Goal: Information Seeking & Learning: Check status

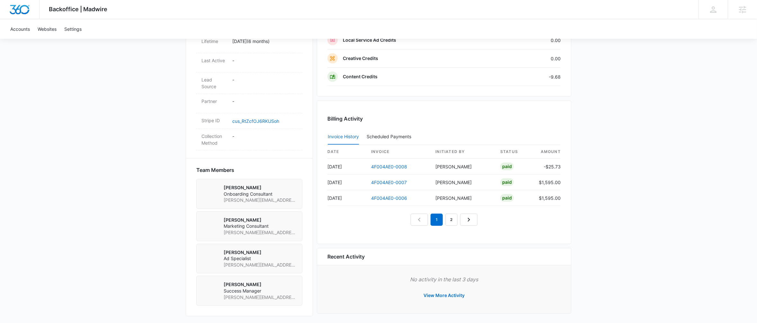
scroll to position [340, 0]
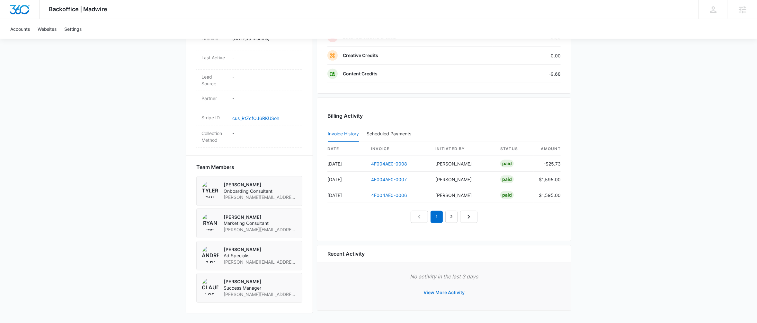
click at [450, 292] on button "View More Activity" at bounding box center [444, 292] width 54 height 15
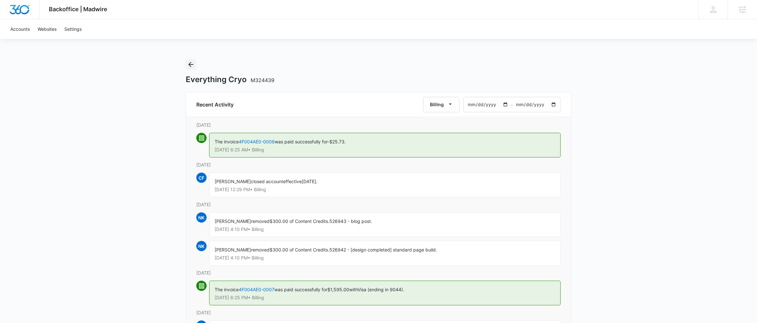
click at [191, 65] on icon "Back" at bounding box center [191, 65] width 8 height 8
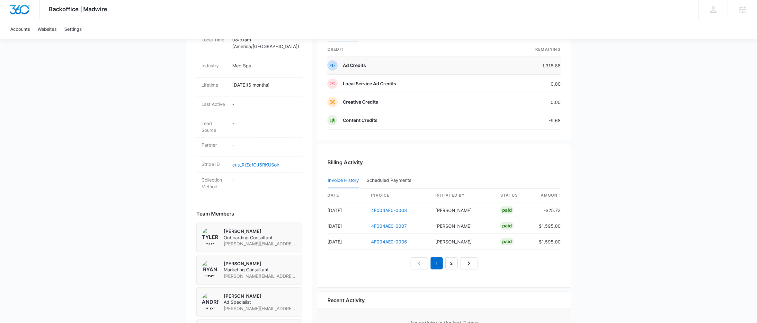
scroll to position [302, 0]
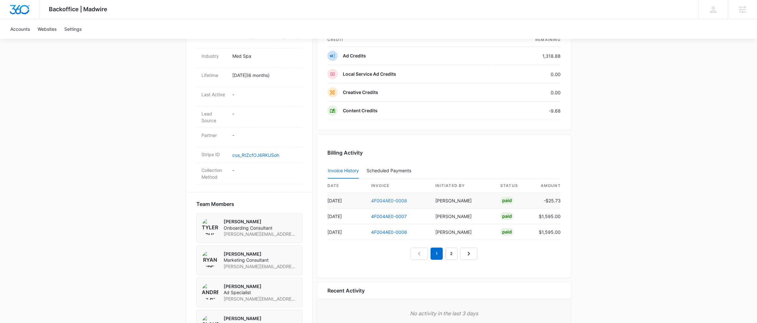
click at [389, 201] on link "4F004AE0-0008" at bounding box center [389, 200] width 36 height 5
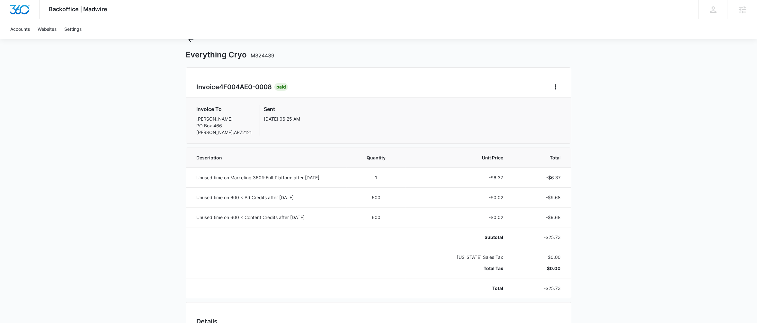
scroll to position [25, 0]
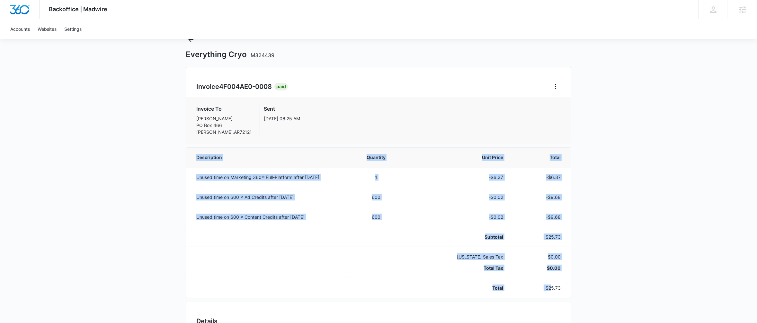
drag, startPoint x: 552, startPoint y: 291, endPoint x: 575, endPoint y: 292, distance: 23.5
click at [575, 292] on div "Backoffice | Madwire Apps Settings CF Claudia Flores claudia.flores@madwire.com…" at bounding box center [378, 249] width 757 height 548
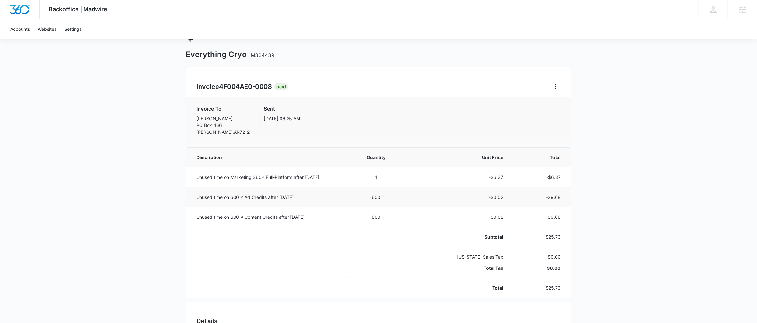
click at [299, 197] on p "Unused time on 600 × Ad Credits after 06 Sep 2025" at bounding box center [267, 197] width 143 height 7
drag, startPoint x: 564, startPoint y: 198, endPoint x: 545, endPoint y: 199, distance: 18.4
click at [545, 199] on td "-$9.68" at bounding box center [541, 197] width 60 height 20
click at [595, 226] on div "Backoffice | Madwire Apps Settings CF Claudia Flores claudia.flores@madwire.com…" at bounding box center [378, 249] width 757 height 548
click at [304, 66] on div "Everything Cryo M324439 Invoice 4F004AE0-0008 Paid Invoice To Kara Moorehead PO…" at bounding box center [378, 278] width 385 height 488
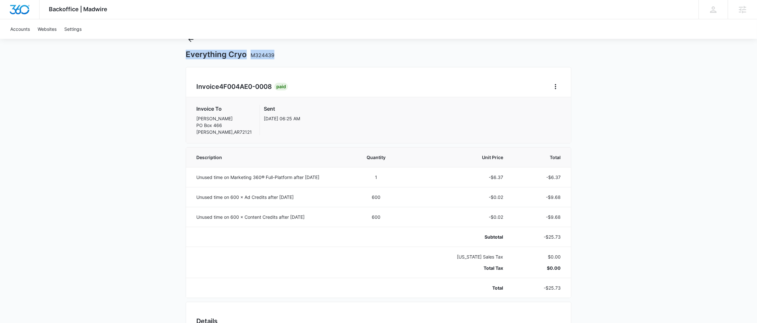
drag, startPoint x: 278, startPoint y: 57, endPoint x: 186, endPoint y: 57, distance: 92.5
click at [186, 57] on div "Everything Cryo M324439" at bounding box center [378, 55] width 385 height 10
copy h1 "Everything Cryo M324439"
click at [206, 237] on td at bounding box center [266, 237] width 161 height 20
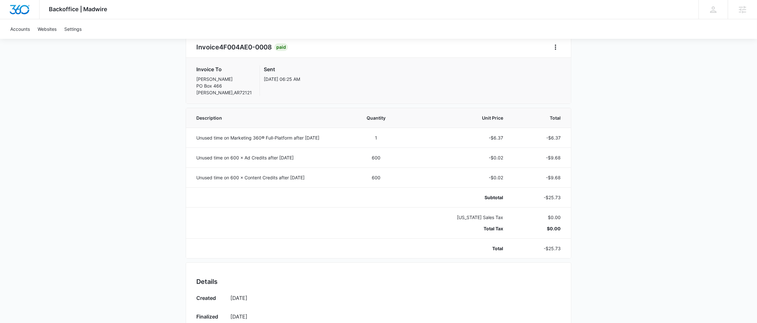
scroll to position [0, 0]
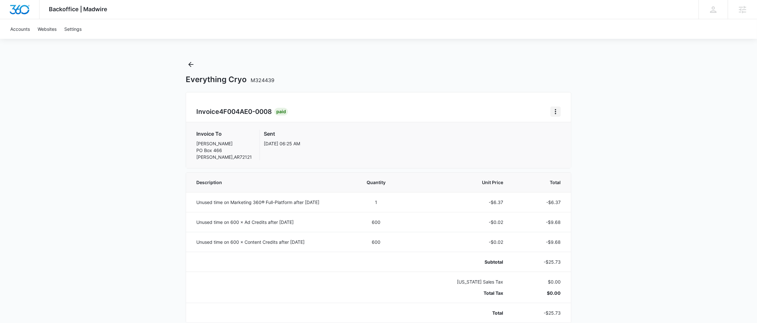
click at [555, 111] on icon "Home" at bounding box center [555, 111] width 1 height 5
drag, startPoint x: 278, startPoint y: 140, endPoint x: 267, endPoint y: 115, distance: 27.3
click at [278, 140] on p "Sep 6, 06:25 AM" at bounding box center [282, 143] width 36 height 7
click at [191, 63] on icon "Back" at bounding box center [191, 65] width 8 height 8
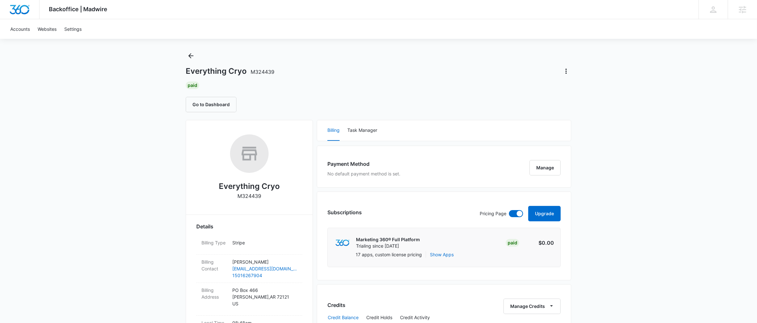
scroll to position [340, 0]
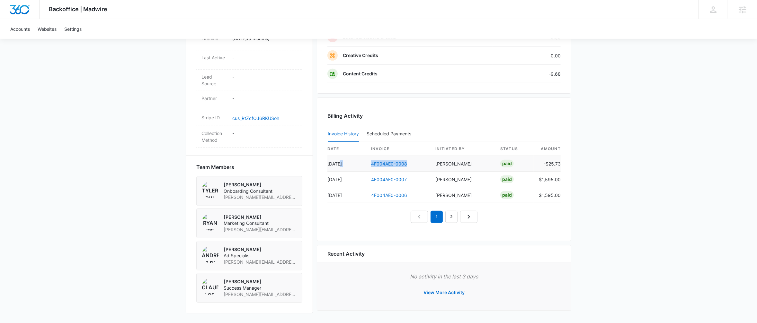
drag, startPoint x: 414, startPoint y: 162, endPoint x: 365, endPoint y: 161, distance: 49.8
click at [365, 161] on tr "Sep 6 4F004AE0-0008 Claudia Flores Paid -$25.73" at bounding box center [443, 164] width 233 height 16
copy tr "4F004AE0-0008"
drag, startPoint x: 414, startPoint y: 164, endPoint x: 371, endPoint y: 166, distance: 42.8
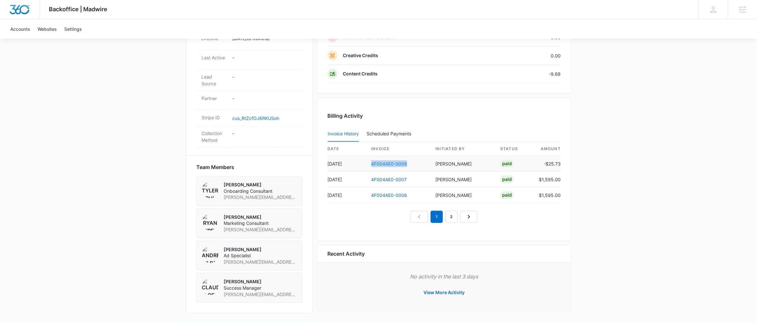
click at [371, 166] on td "4F004AE0-0008" at bounding box center [398, 164] width 64 height 16
copy link "4F004AE0-0008"
click at [397, 164] on link "4F004AE0-0008" at bounding box center [389, 163] width 36 height 5
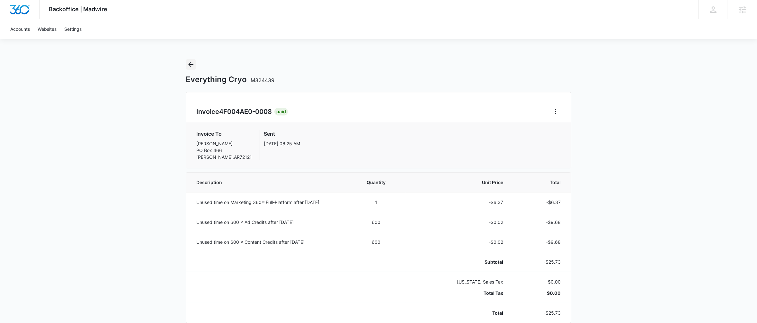
click at [191, 69] on button "Back" at bounding box center [191, 64] width 10 height 10
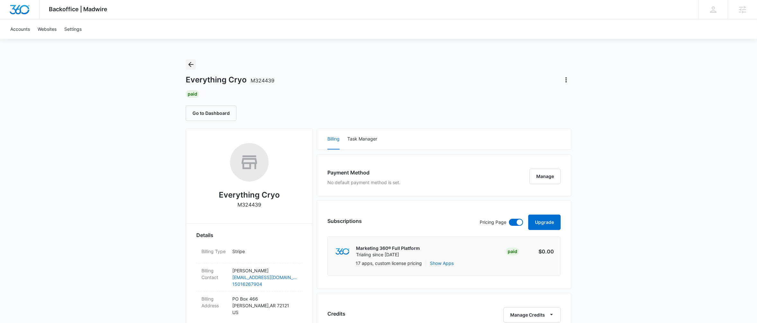
click at [190, 62] on icon "Back" at bounding box center [191, 65] width 8 height 8
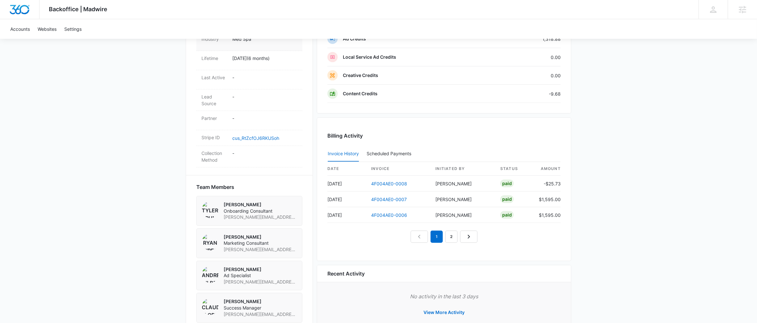
scroll to position [325, 0]
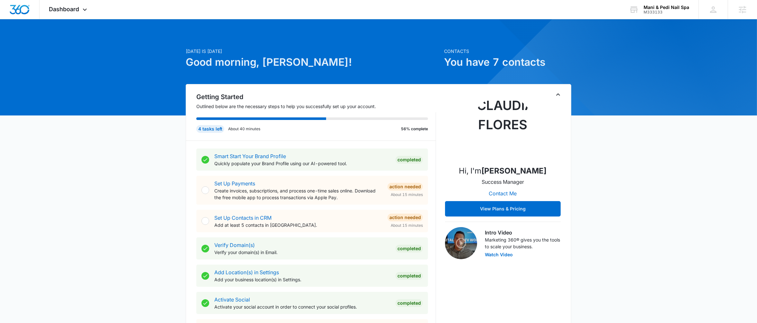
click at [557, 99] on icon "Toggle Collapse" at bounding box center [558, 95] width 8 height 8
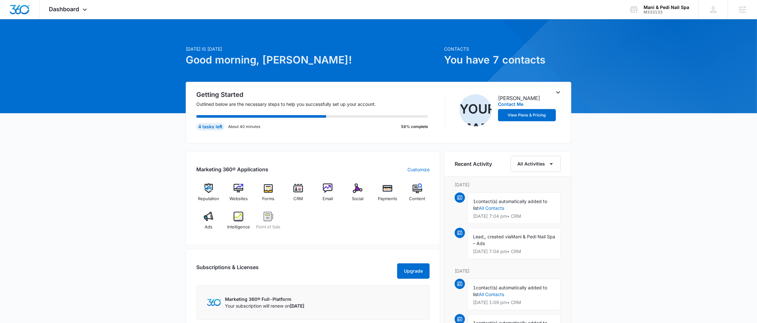
scroll to position [3, 0]
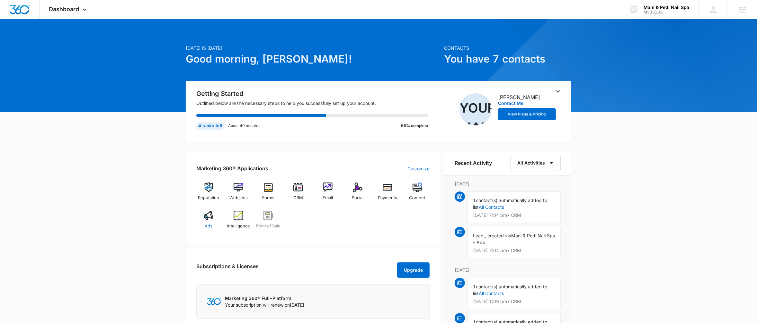
click at [215, 224] on div "Ads" at bounding box center [208, 222] width 25 height 23
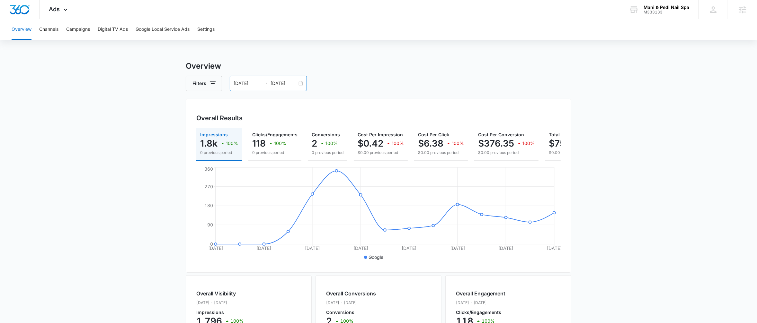
click at [305, 88] on div "[DATE] [DATE]" at bounding box center [268, 83] width 77 height 15
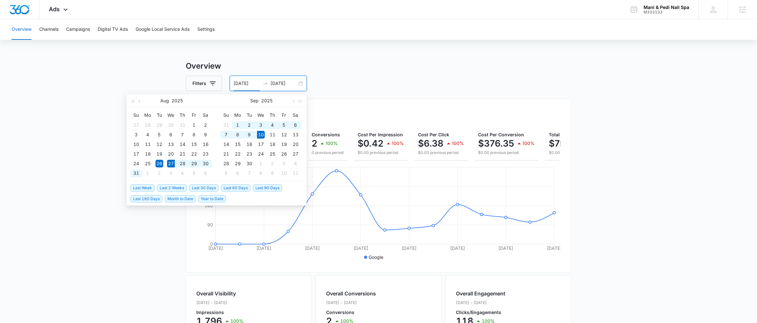
click at [160, 187] on span "Last 2 Weeks" at bounding box center [172, 188] width 30 height 7
type input "[DATE]"
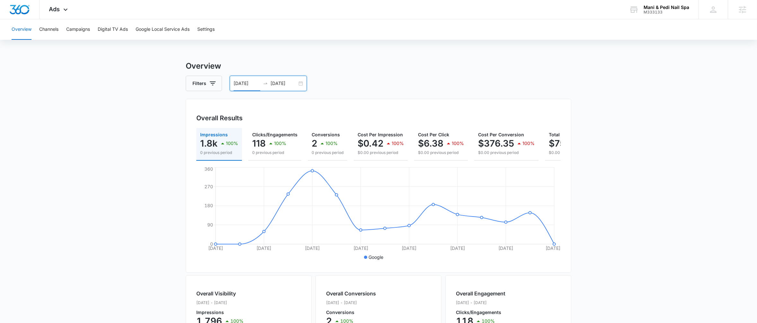
click at [89, 111] on main "Overview Filters [DATE] [DATE] Overall Results Impressions 1.8k 100% 0 previous…" at bounding box center [378, 290] width 757 height 461
click at [85, 27] on button "Campaigns" at bounding box center [78, 29] width 24 height 21
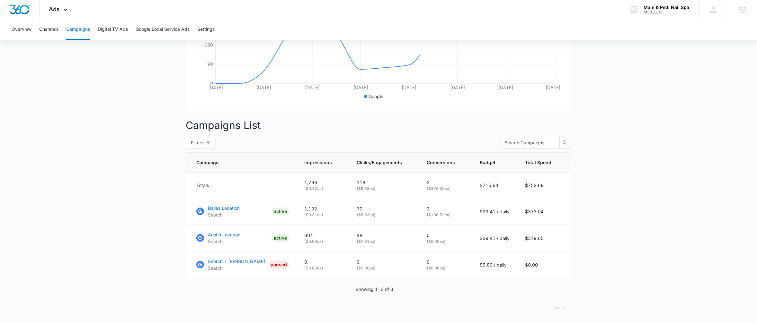
scroll to position [167, 0]
drag, startPoint x: 430, startPoint y: 210, endPoint x: 259, endPoint y: 216, distance: 171.3
click at [217, 206] on tr "Dallas Location Search ACTIVE 1,192 ( $0.31 ea) 70 ( $5.33 ea) 2 ( $186.52 ea) …" at bounding box center [378, 211] width 385 height 27
click at [467, 218] on td "2 ( $186.52 ea)" at bounding box center [445, 211] width 53 height 27
drag, startPoint x: 307, startPoint y: 210, endPoint x: 321, endPoint y: 209, distance: 14.2
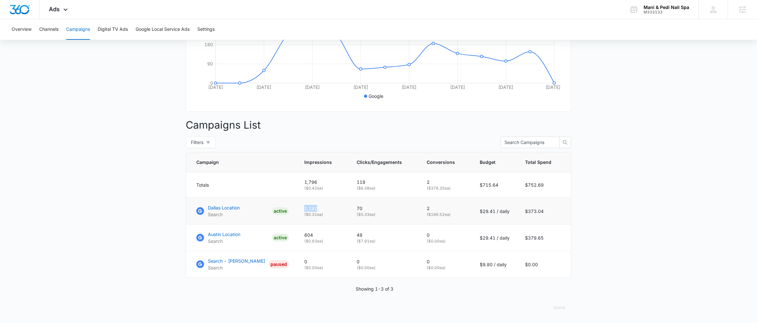
click at [321, 209] on p "1,192" at bounding box center [322, 208] width 37 height 7
click at [321, 211] on p "1,192" at bounding box center [322, 208] width 37 height 7
click at [62, 9] on icon at bounding box center [66, 11] width 8 height 8
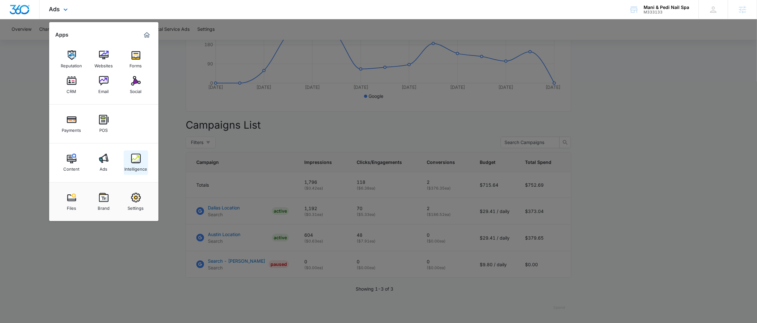
click at [139, 166] on div "Intelligence" at bounding box center [135, 167] width 23 height 8
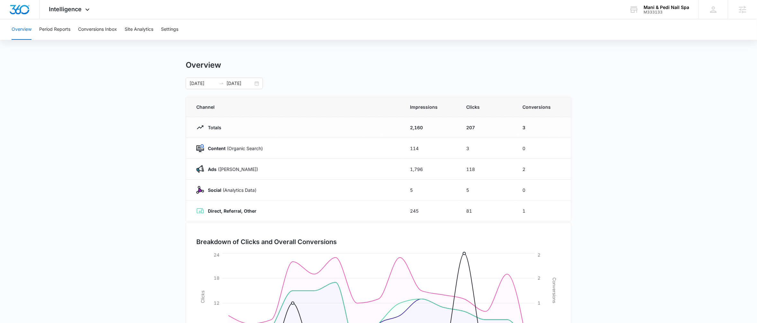
click at [160, 195] on main "Overview [DATE] [DATE] Channel Impressions Clicks Conversions Totals 2,160 207 …" at bounding box center [378, 228] width 757 height 337
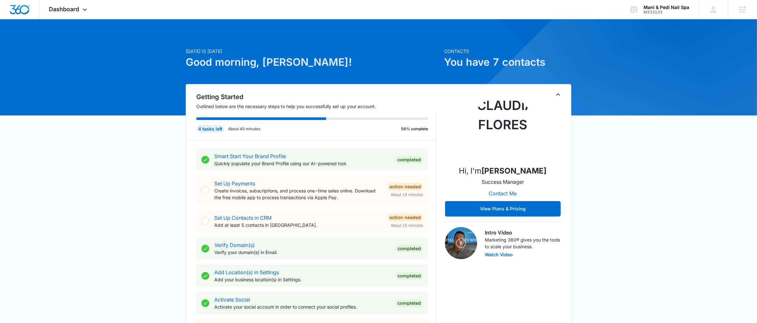
click at [561, 97] on icon "Toggle Collapse" at bounding box center [558, 95] width 8 height 8
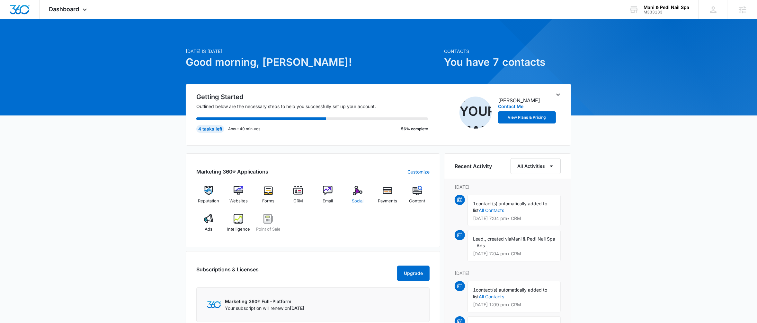
click at [359, 189] on img at bounding box center [358, 191] width 10 height 10
